Goal: Transaction & Acquisition: Purchase product/service

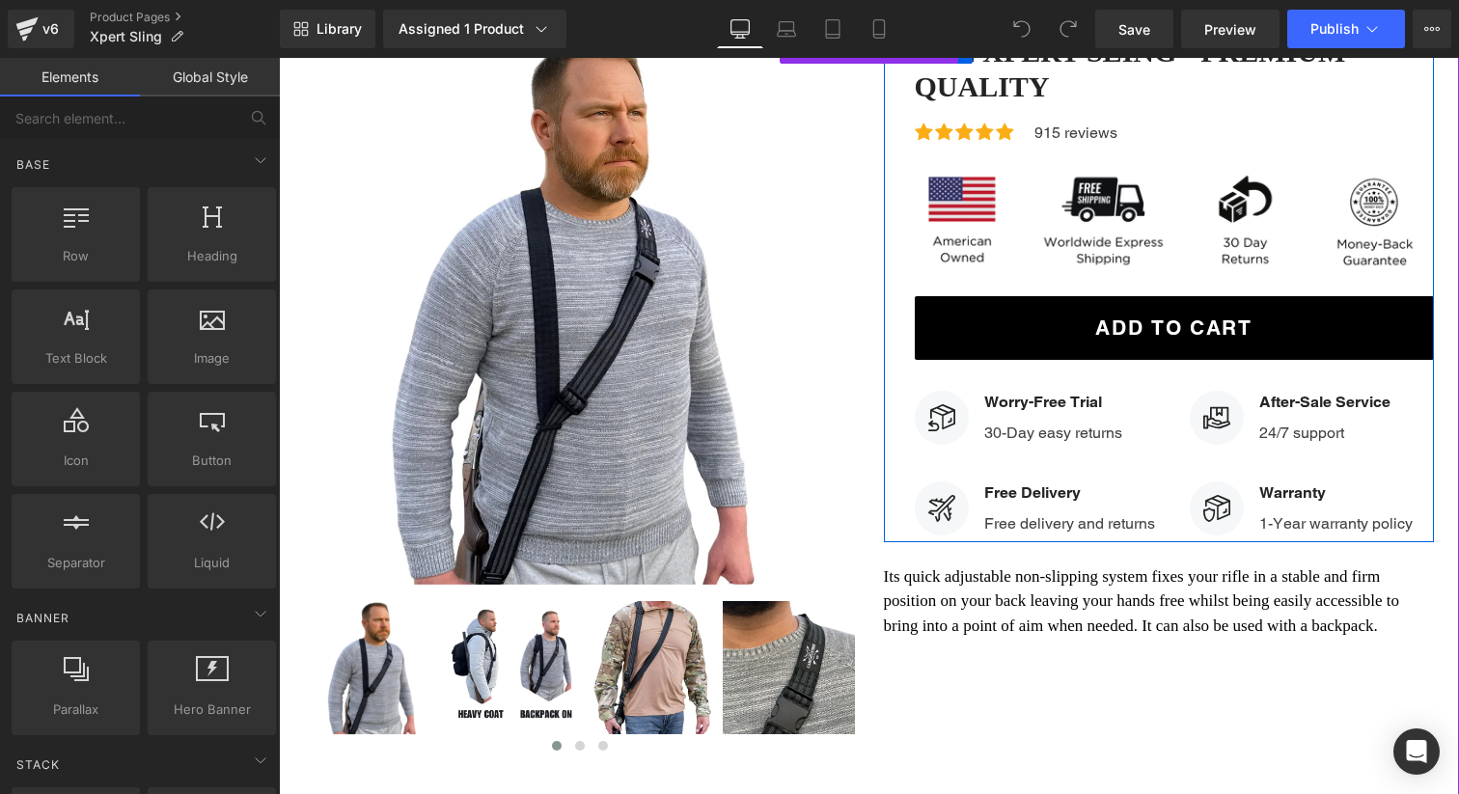
scroll to position [155, 0]
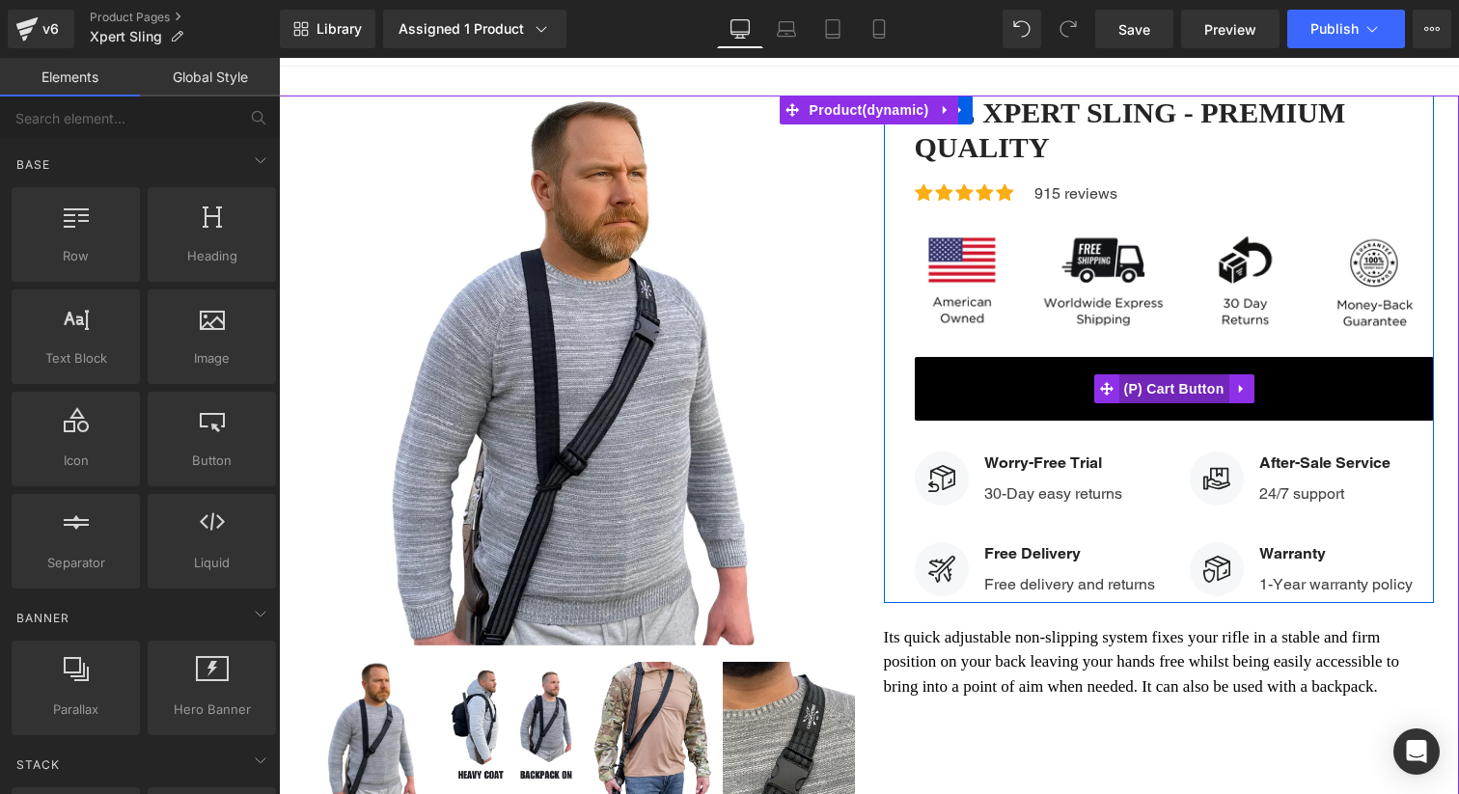
click at [1177, 389] on span "(P) Cart Button" at bounding box center [1173, 388] width 110 height 29
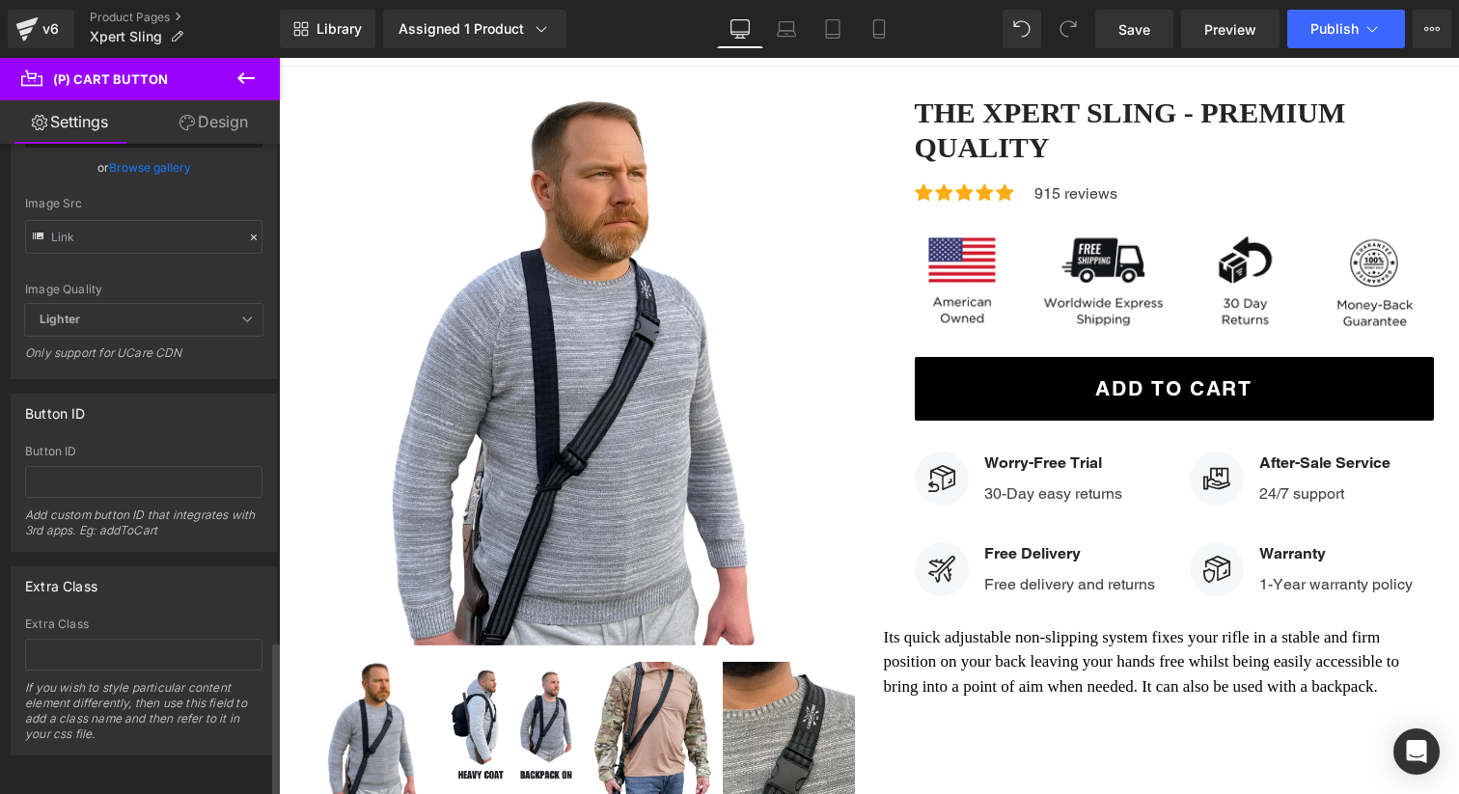
scroll to position [2065, 0]
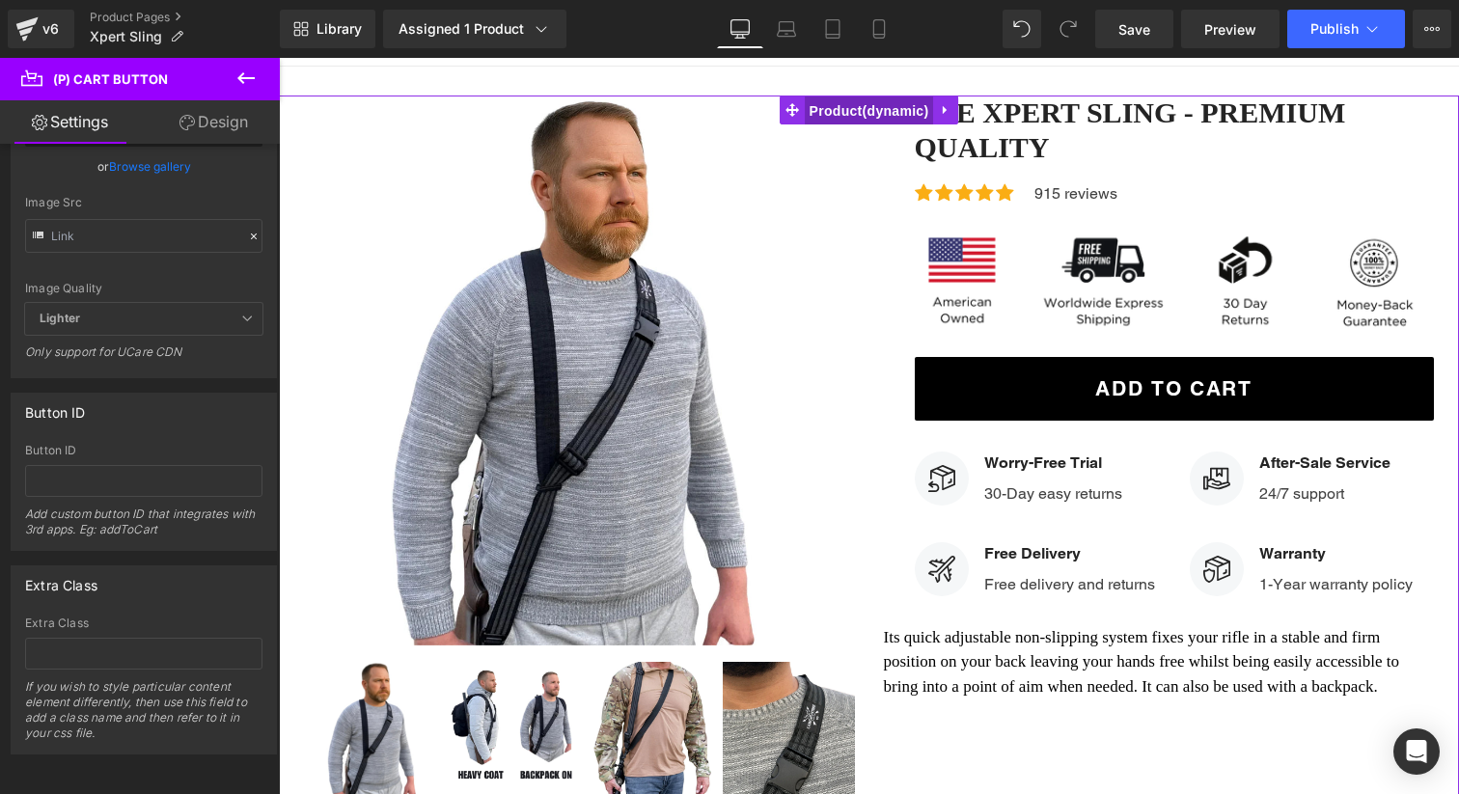
click at [858, 111] on span "Product" at bounding box center [869, 110] width 129 height 29
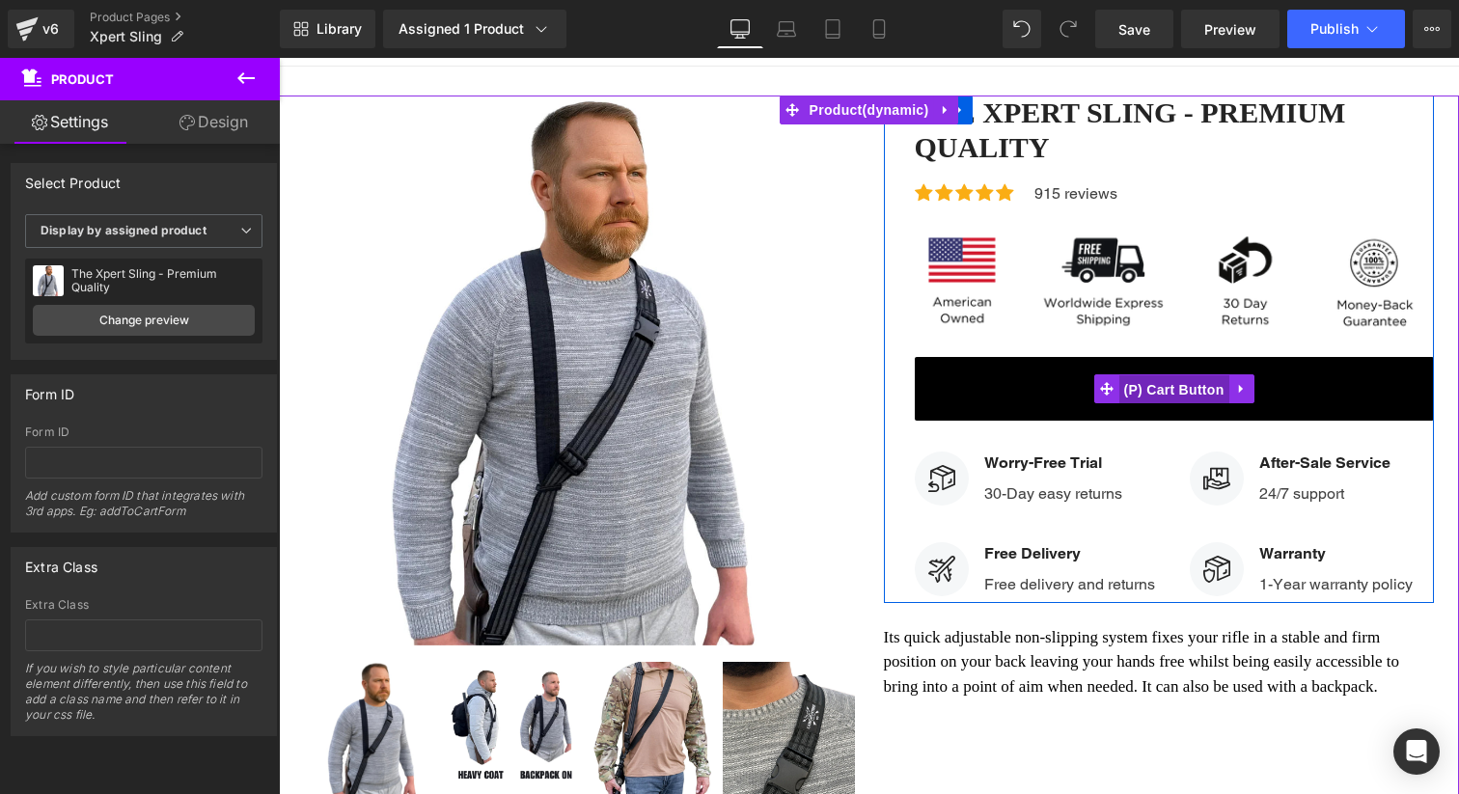
click at [1177, 389] on span "(P) Cart Button" at bounding box center [1173, 389] width 110 height 29
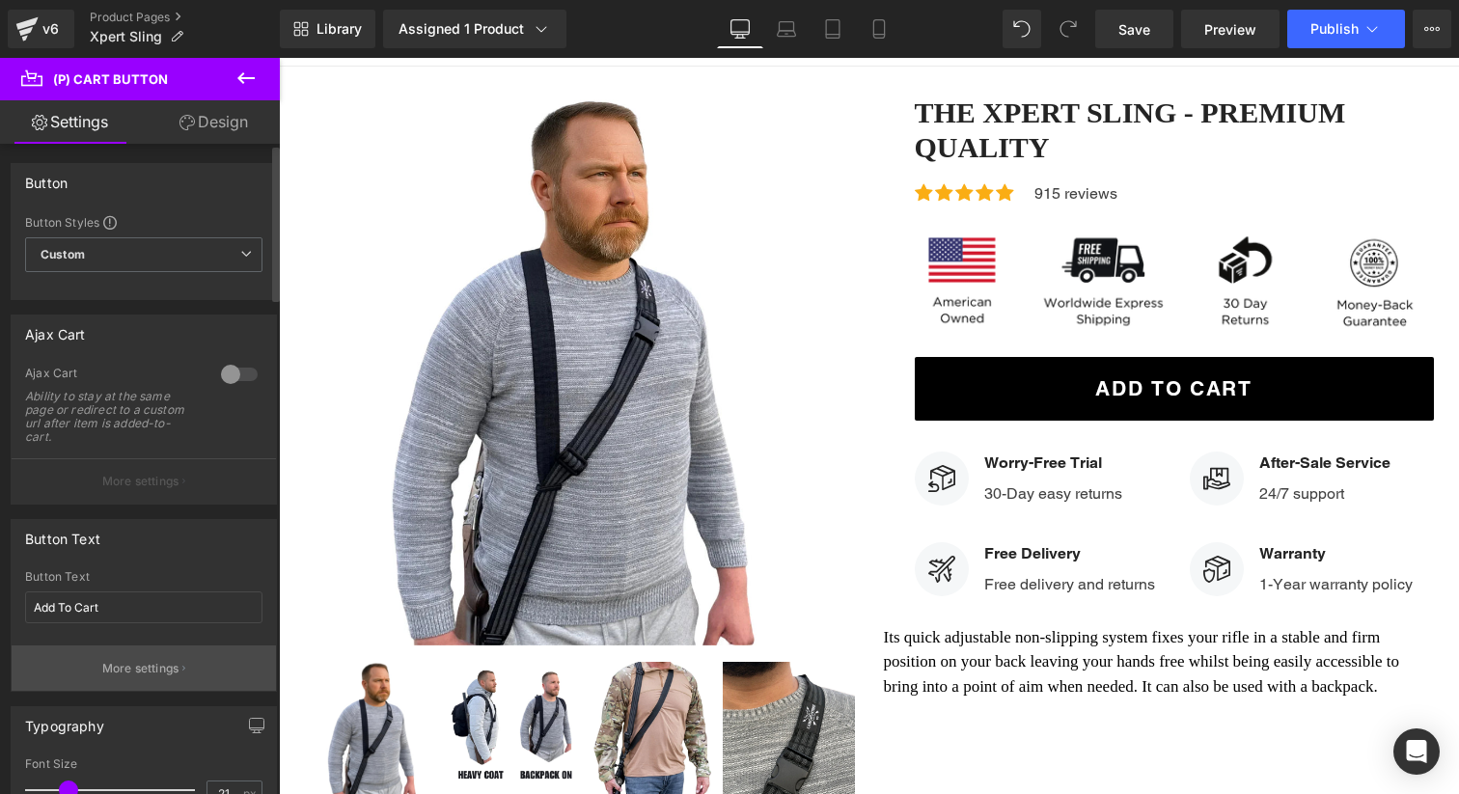
click at [139, 663] on p "More settings" at bounding box center [140, 668] width 77 height 17
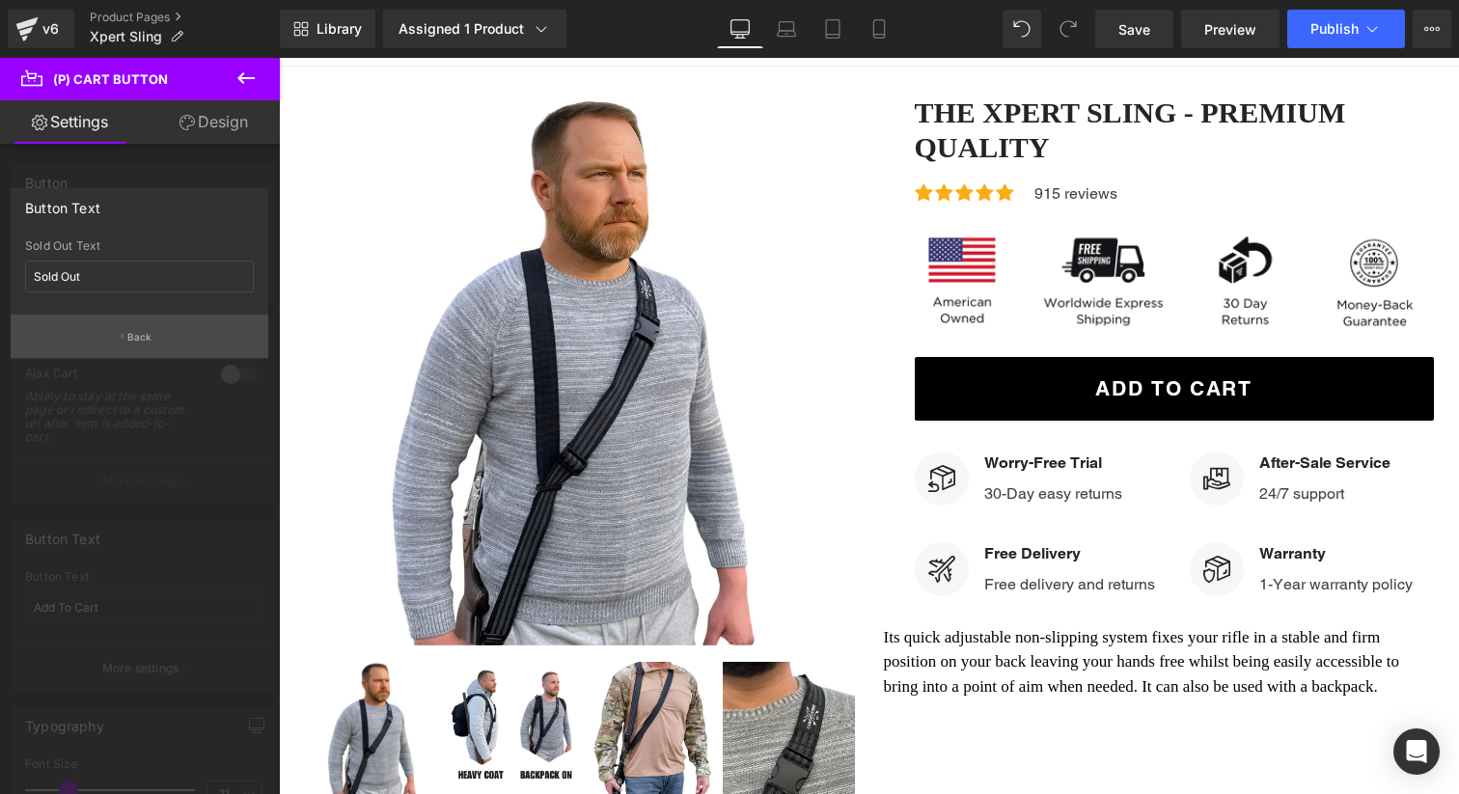
click at [162, 345] on button "Back" at bounding box center [140, 336] width 258 height 43
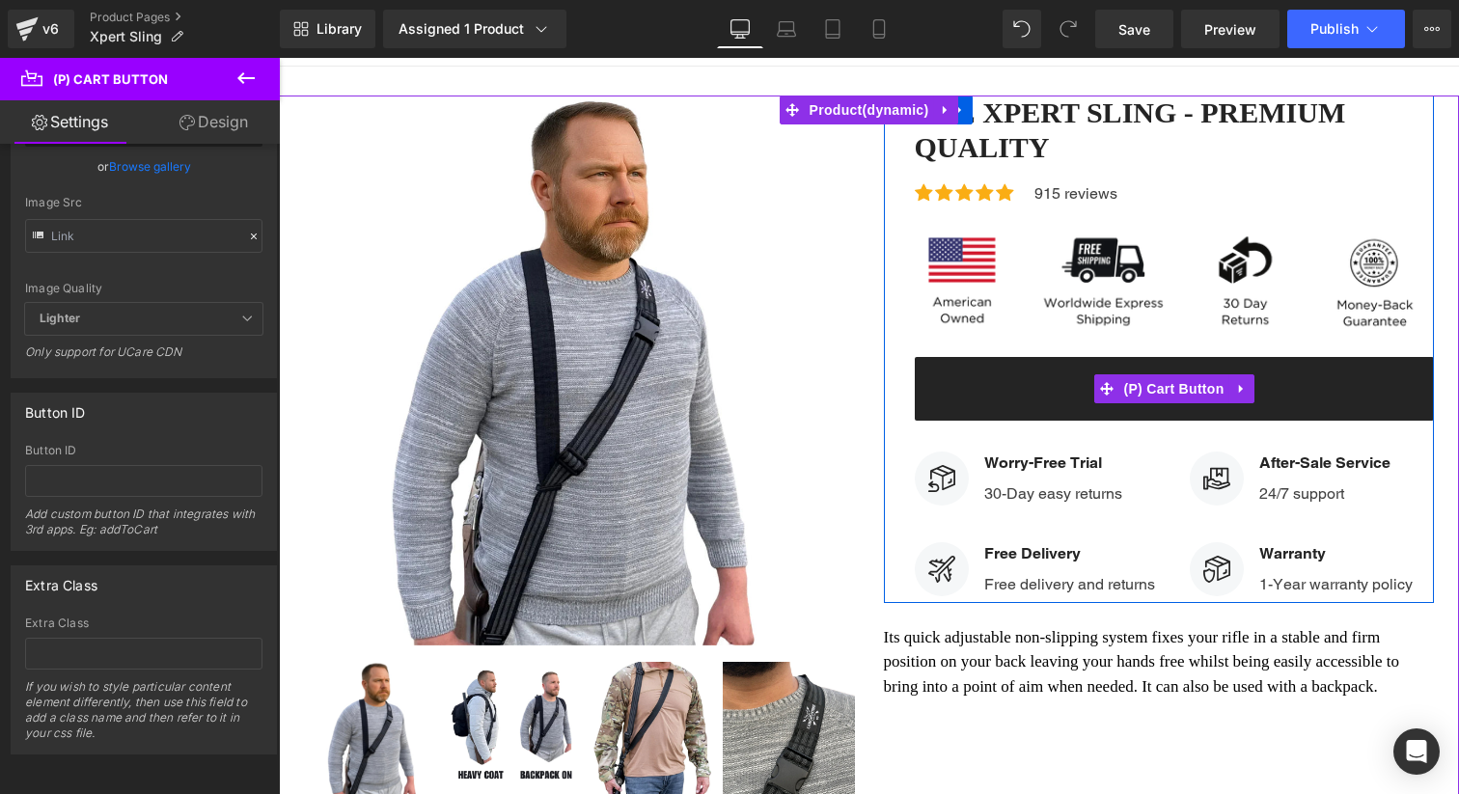
click at [1351, 388] on button "Add To Cart" at bounding box center [1174, 389] width 519 height 64
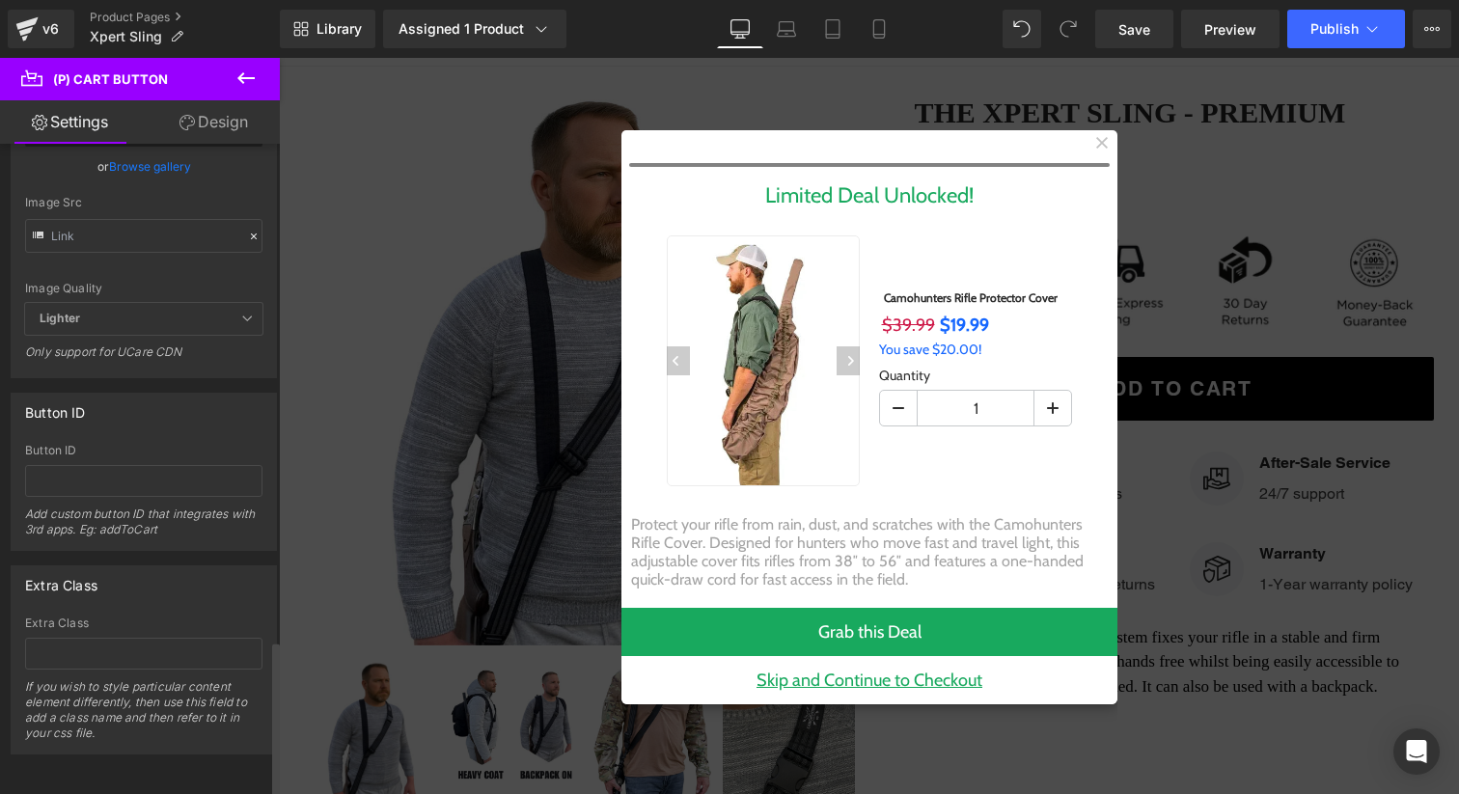
scroll to position [0, 0]
click at [1103, 140] on icon at bounding box center [1102, 143] width 12 height 12
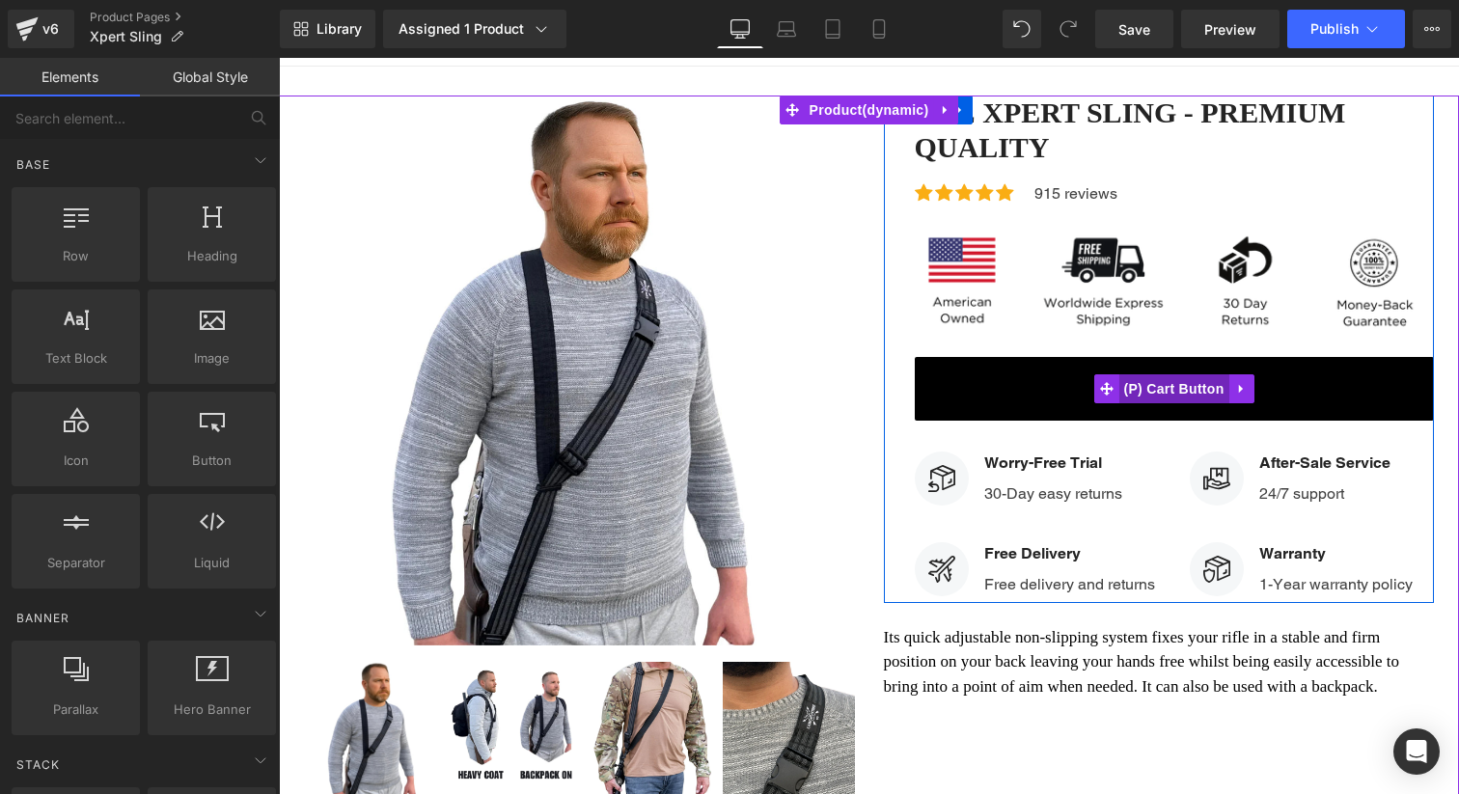
click at [1183, 396] on span "(P) Cart Button" at bounding box center [1173, 388] width 110 height 29
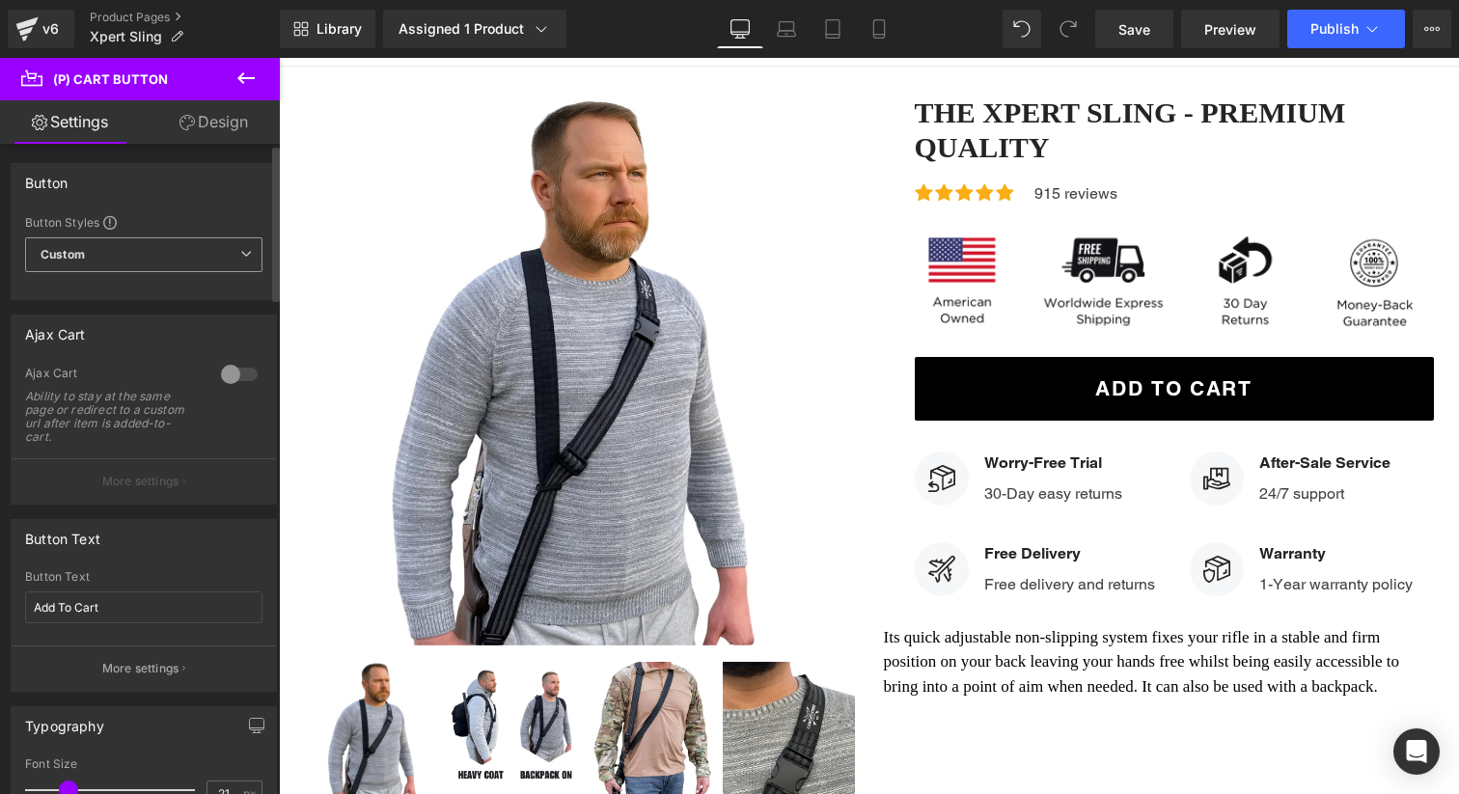
click at [98, 254] on span "Custom Setup Global Style" at bounding box center [143, 254] width 237 height 35
click at [160, 190] on div "Button" at bounding box center [144, 182] width 264 height 37
click at [47, 20] on div "v6" at bounding box center [51, 28] width 24 height 25
